Goal: Check status: Check status

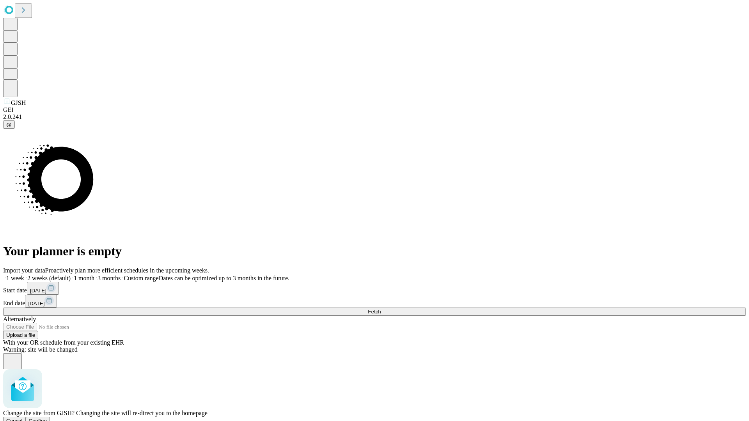
click at [47, 418] on span "Confirm" at bounding box center [38, 421] width 18 height 6
click at [71, 275] on label "2 weeks (default)" at bounding box center [47, 278] width 46 height 7
click at [381, 309] on span "Fetch" at bounding box center [374, 312] width 13 height 6
